Goal: Check status: Check status

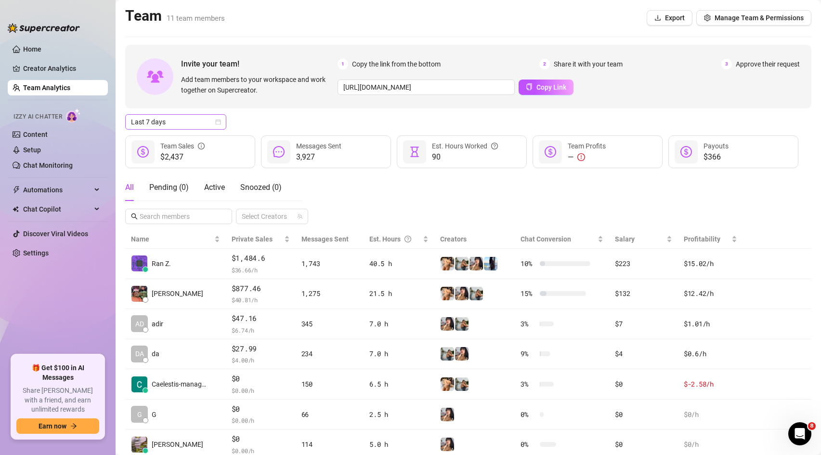
click at [186, 120] on span "Last 7 days" at bounding box center [176, 122] width 90 height 14
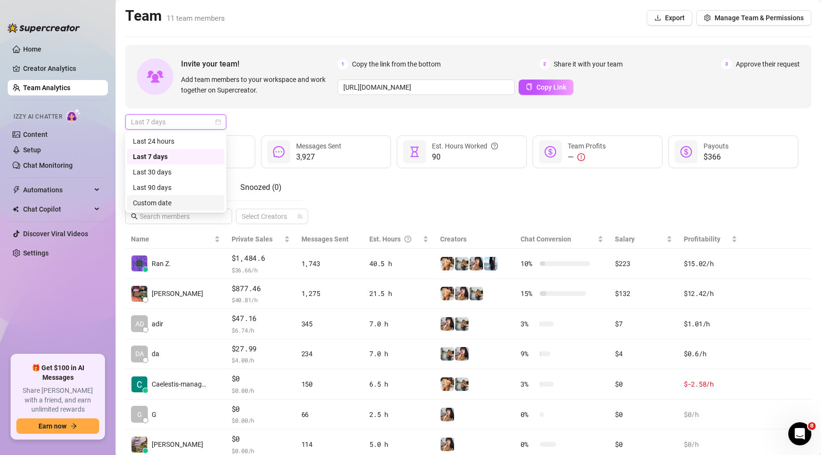
click at [176, 199] on div "Custom date" at bounding box center [176, 203] width 86 height 11
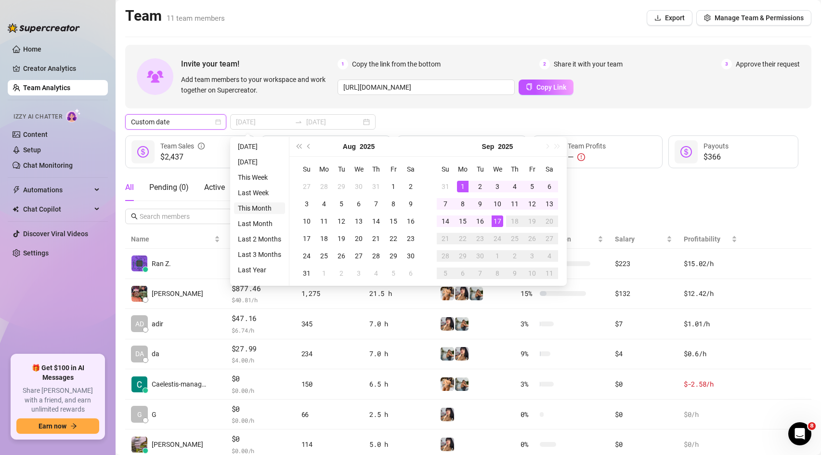
click at [270, 207] on li "This Month" at bounding box center [259, 208] width 51 height 12
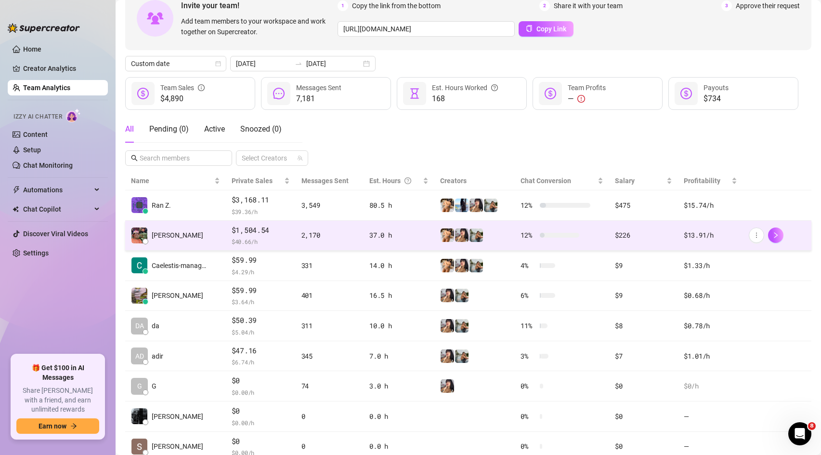
scroll to position [74, 0]
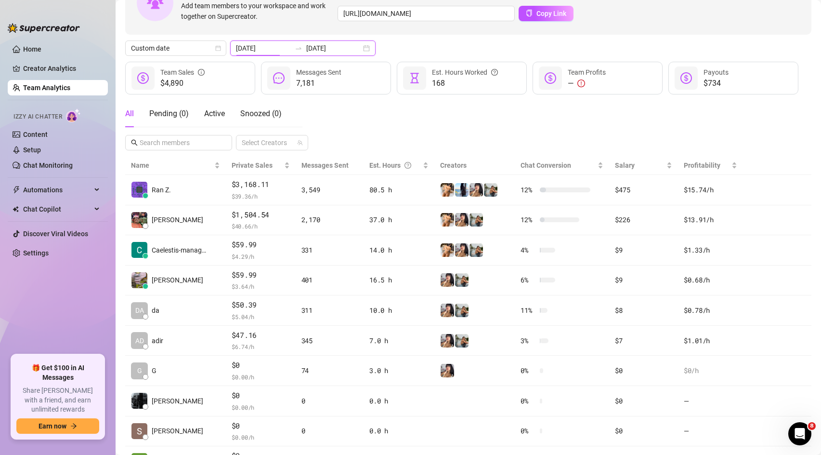
click at [253, 49] on input "[DATE]" at bounding box center [263, 48] width 55 height 11
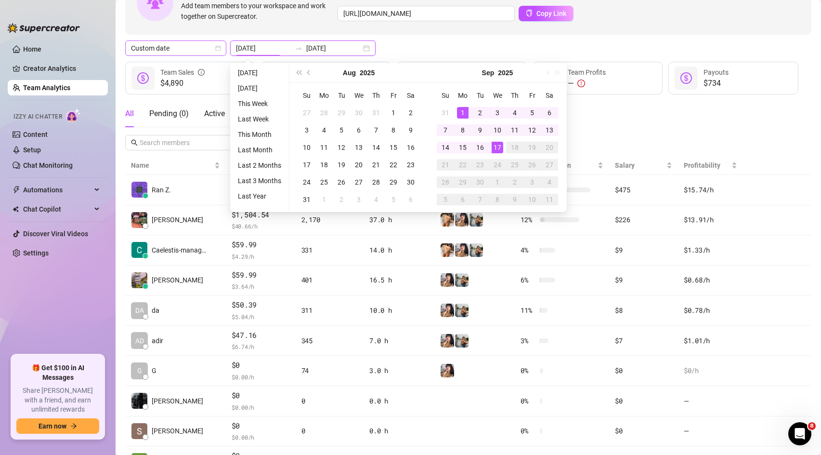
click at [212, 46] on span "Custom date" at bounding box center [176, 48] width 90 height 14
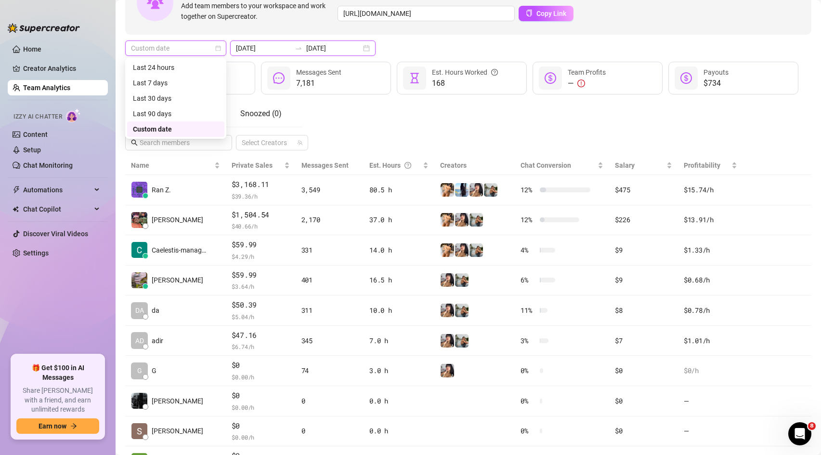
click at [254, 46] on input "[DATE]" at bounding box center [263, 48] width 55 height 11
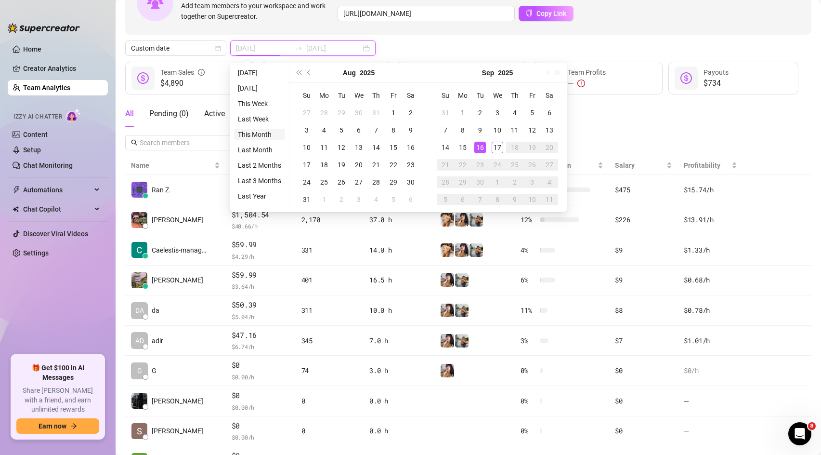
type input "[DATE]"
click at [267, 133] on li "This Month" at bounding box center [259, 135] width 51 height 12
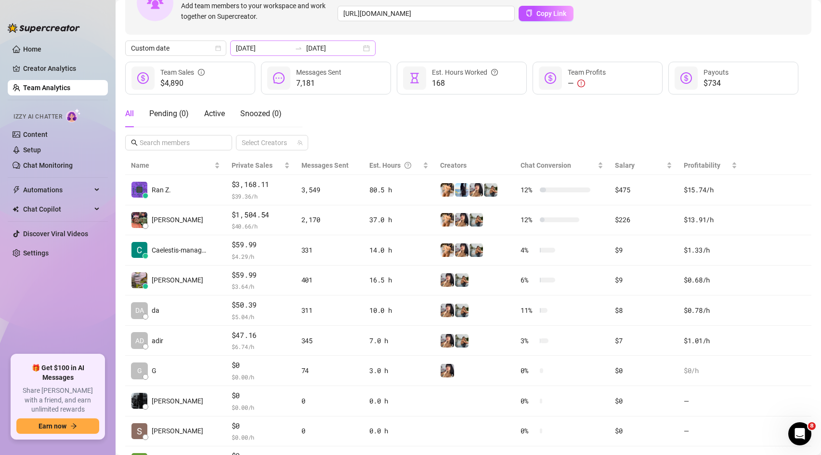
click at [291, 49] on div at bounding box center [298, 48] width 15 height 8
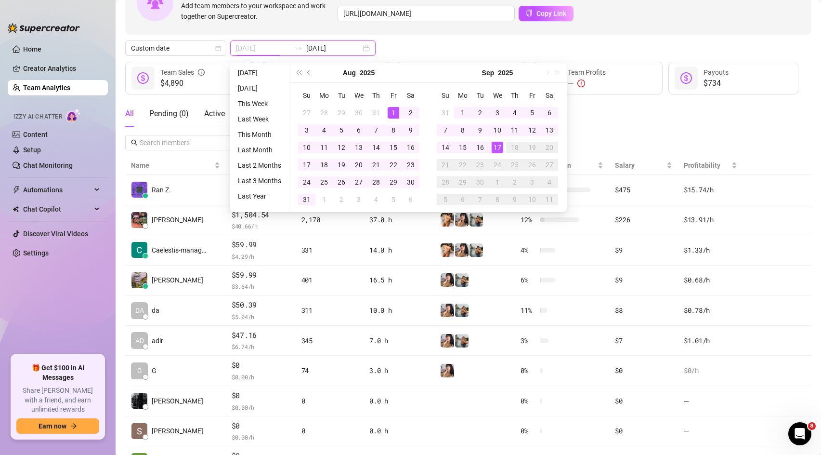
type input "[DATE]"
click at [393, 112] on div "1" at bounding box center [394, 113] width 12 height 12
type input "[DATE]"
click at [305, 198] on div "31" at bounding box center [307, 200] width 12 height 12
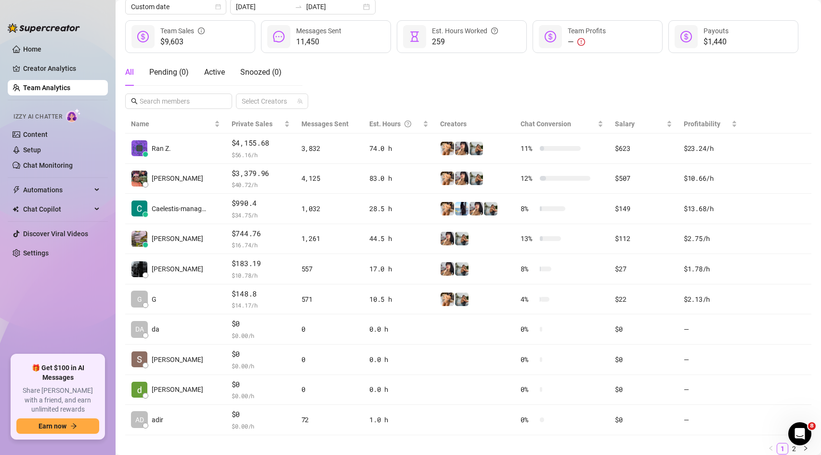
scroll to position [116, 0]
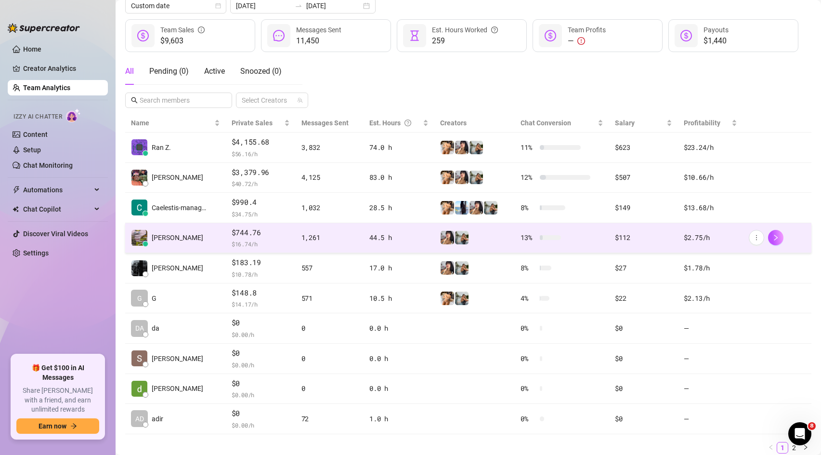
click at [289, 235] on span "$744.76" at bounding box center [261, 233] width 58 height 12
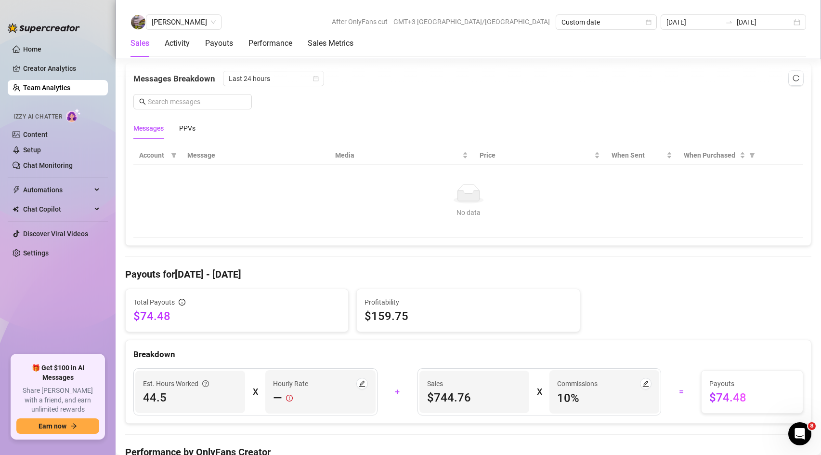
scroll to position [623, 0]
click at [266, 83] on span "Last 24 hours" at bounding box center [274, 79] width 90 height 14
click at [259, 113] on div "Last Week" at bounding box center [273, 113] width 86 height 11
click at [193, 127] on div "PPVs" at bounding box center [187, 128] width 16 height 11
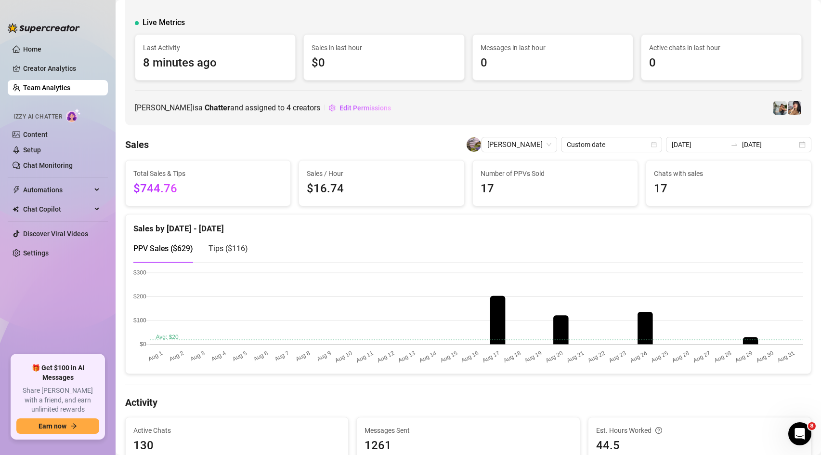
scroll to position [103, 0]
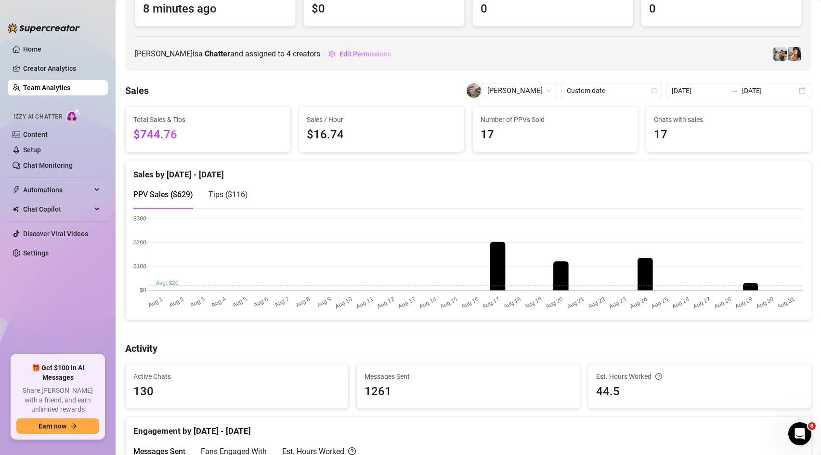
click at [247, 190] on span "Tips ( $116 )" at bounding box center [229, 194] width 40 height 9
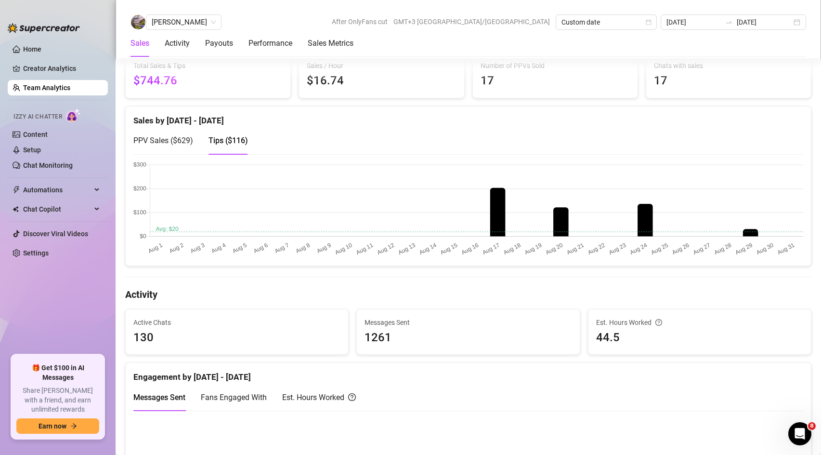
scroll to position [146, 0]
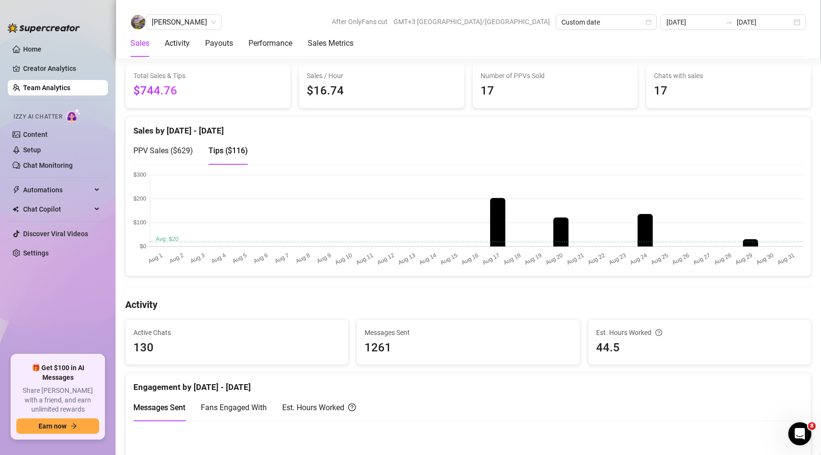
click at [178, 149] on span "PPV Sales ( $629 )" at bounding box center [163, 150] width 60 height 9
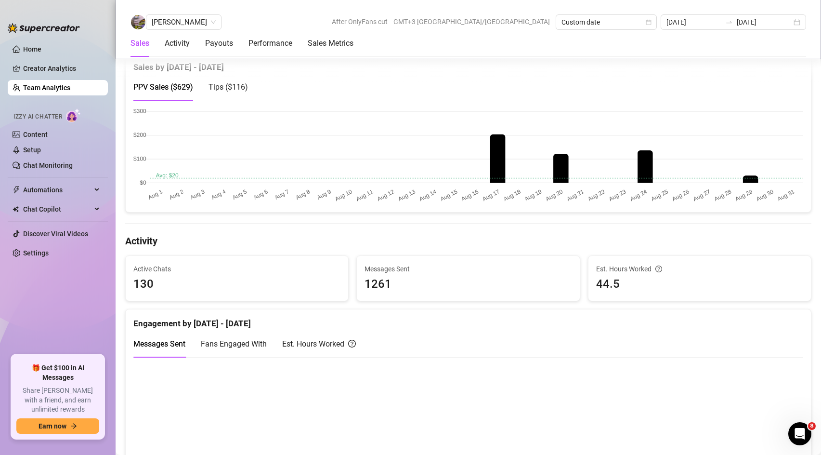
scroll to position [344, 0]
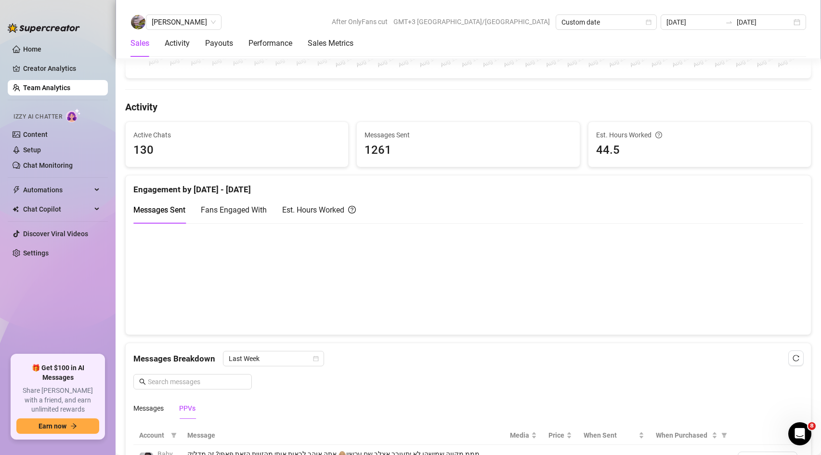
click at [299, 219] on div "Est. Hours Worked" at bounding box center [319, 209] width 74 height 27
click at [231, 206] on span "Fans Engaged With" at bounding box center [234, 209] width 66 height 9
click at [162, 210] on span "Messages Sent" at bounding box center [159, 209] width 52 height 9
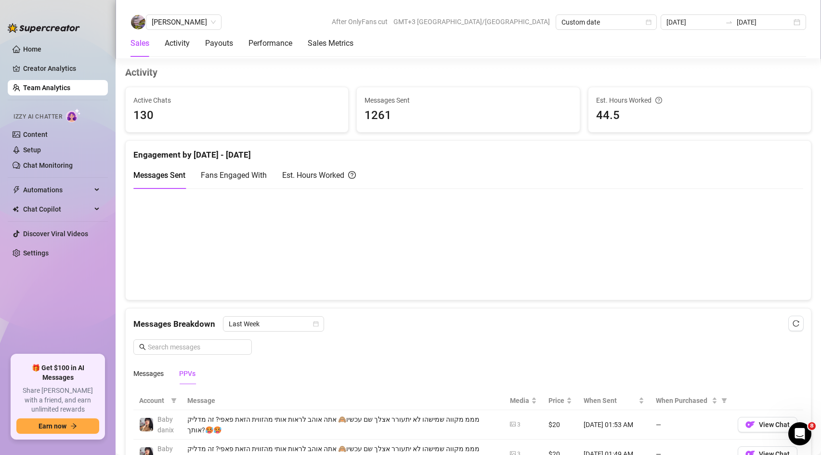
scroll to position [373, 0]
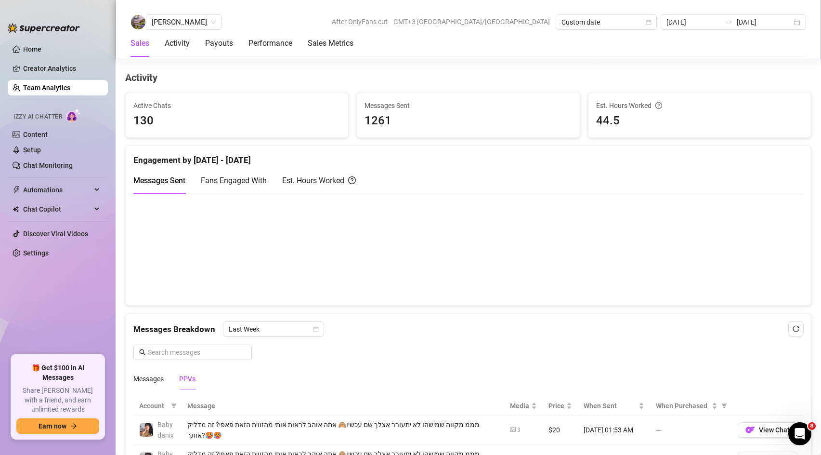
click at [752, 295] on canvas at bounding box center [468, 249] width 670 height 96
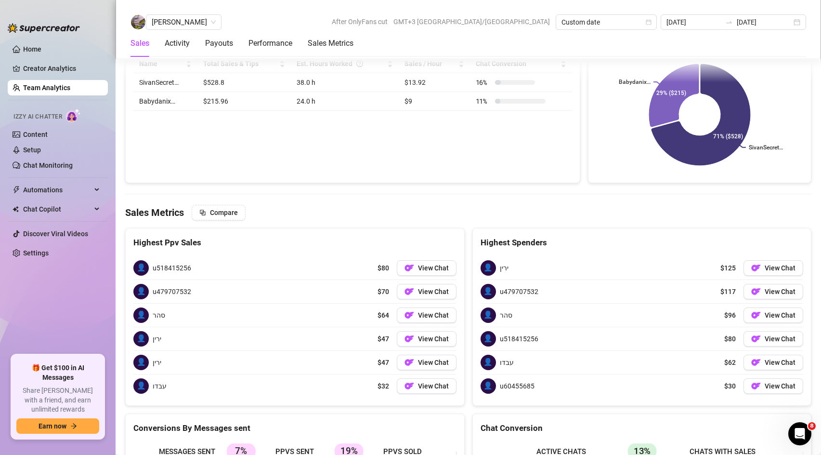
scroll to position [1078, 0]
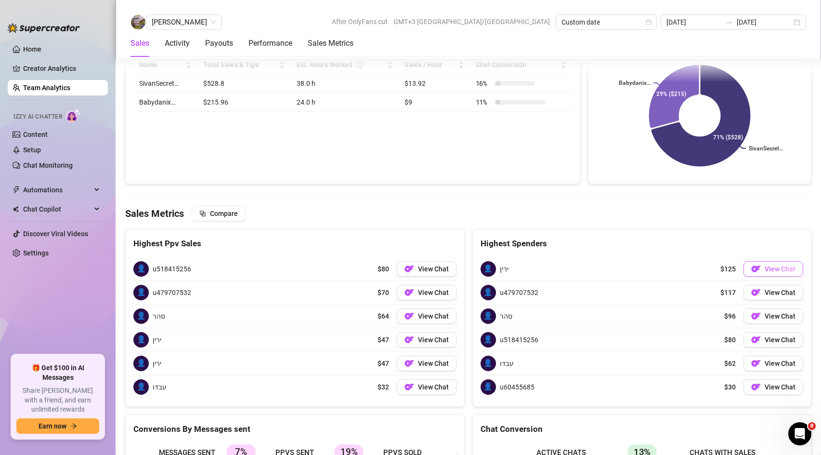
click at [754, 270] on img "button" at bounding box center [757, 269] width 10 height 10
click at [757, 296] on img "button" at bounding box center [757, 293] width 10 height 10
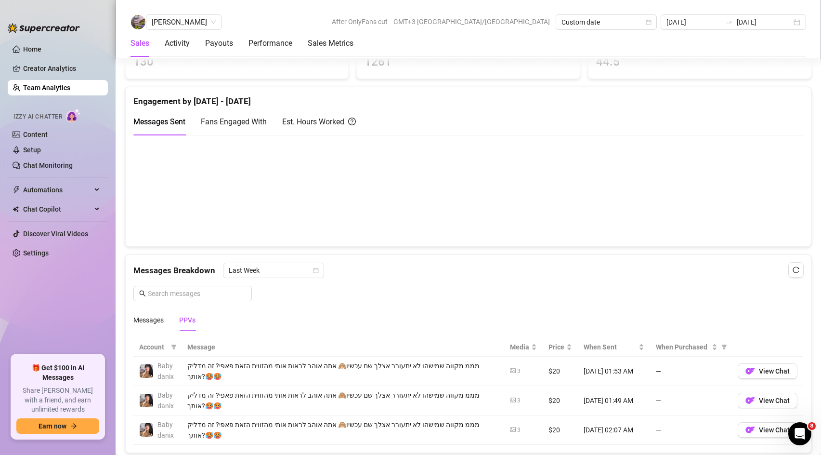
scroll to position [0, 0]
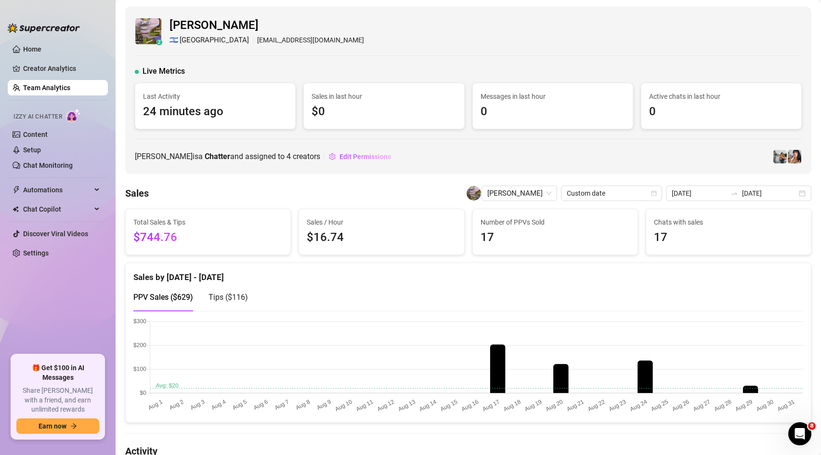
click at [230, 301] on span "Tips ( $116 )" at bounding box center [229, 296] width 40 height 9
click at [167, 306] on div "PPV Sales ( $629 )" at bounding box center [163, 296] width 60 height 27
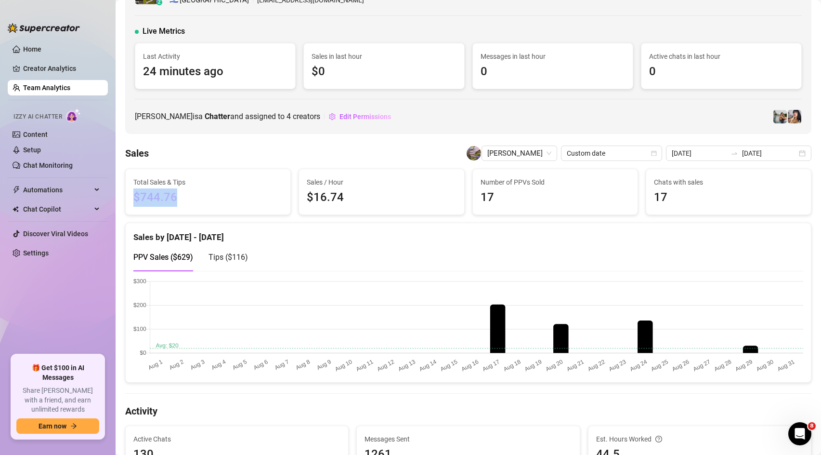
drag, startPoint x: 188, startPoint y: 196, endPoint x: 135, endPoint y: 196, distance: 53.5
click at [135, 196] on span "$744.76" at bounding box center [207, 197] width 149 height 18
click at [254, 206] on span "$744.76" at bounding box center [207, 197] width 149 height 18
